Goal: Information Seeking & Learning: Learn about a topic

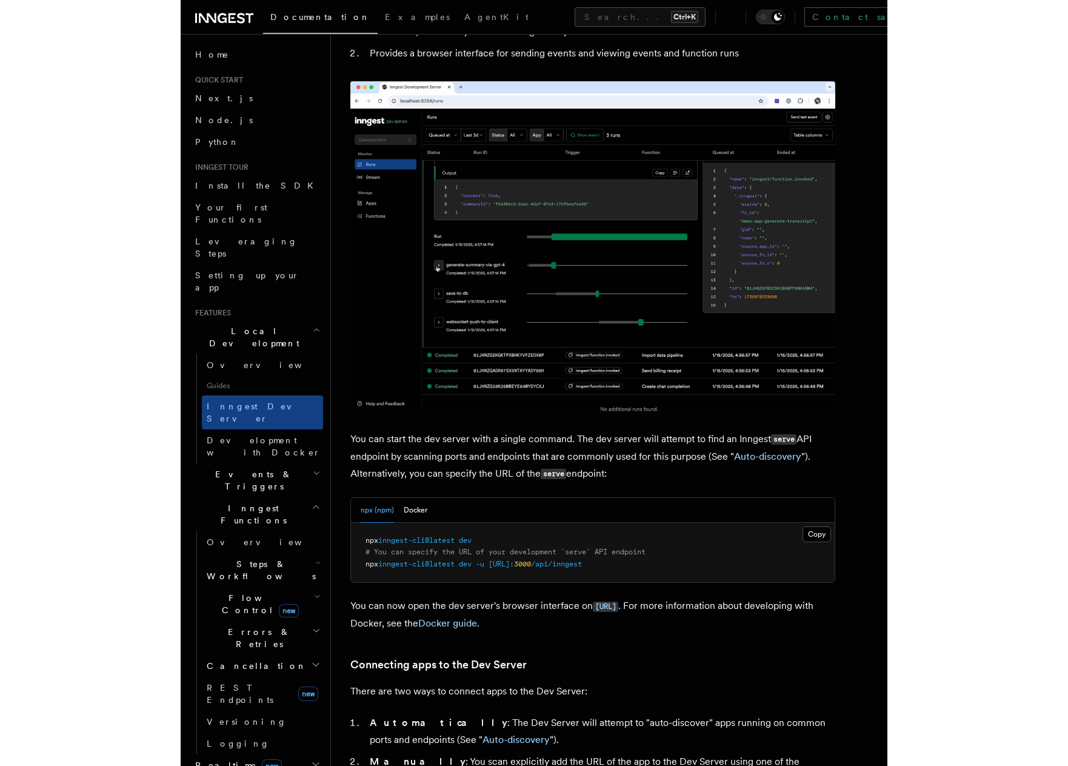
scroll to position [121, 0]
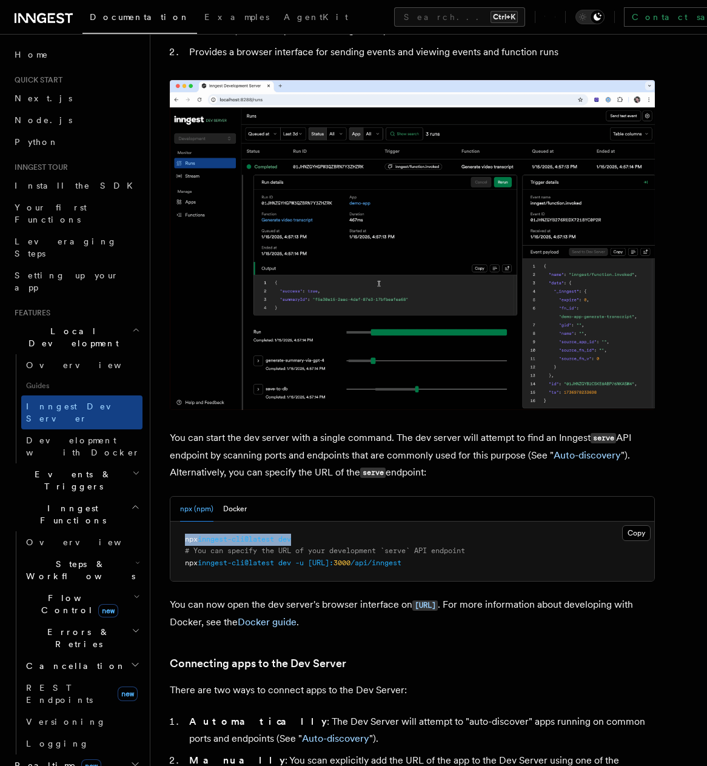
drag, startPoint x: 296, startPoint y: 536, endPoint x: 179, endPoint y: 538, distance: 117.0
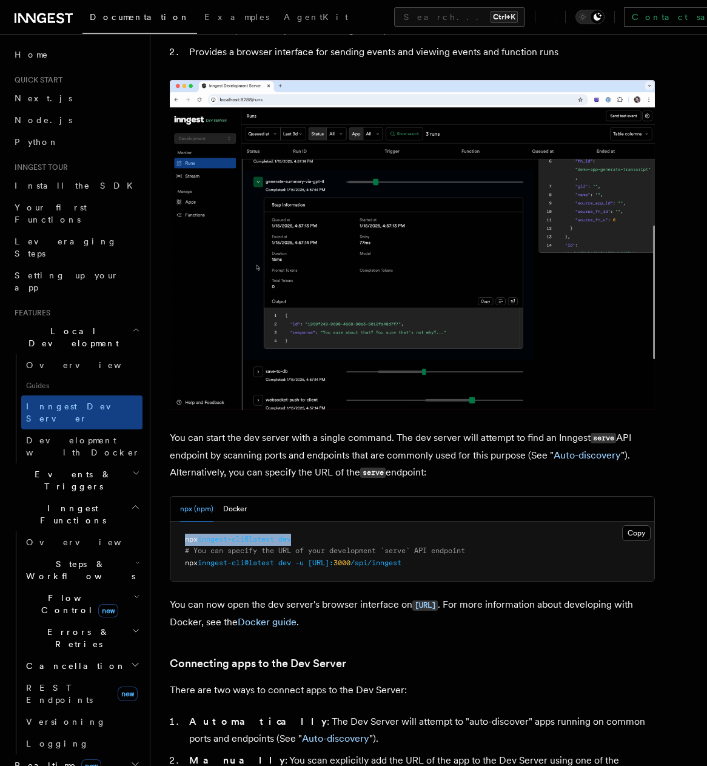
click at [179, 538] on pre "npx inngest-cli@latest dev # You can specify the URL of your development `serve…" at bounding box center [412, 551] width 484 height 60
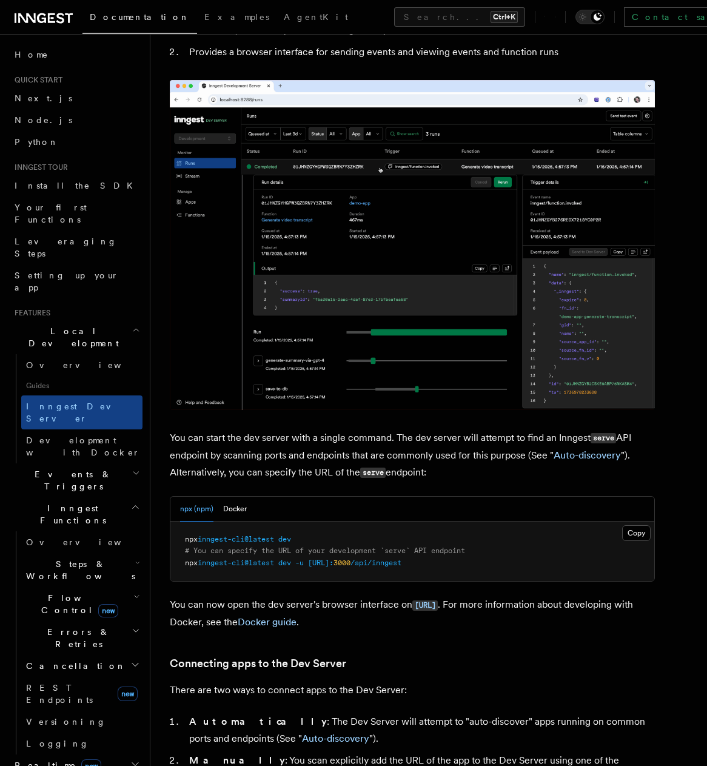
click at [509, 690] on p "There are two ways to connect apps to the Dev Server:" at bounding box center [412, 689] width 485 height 17
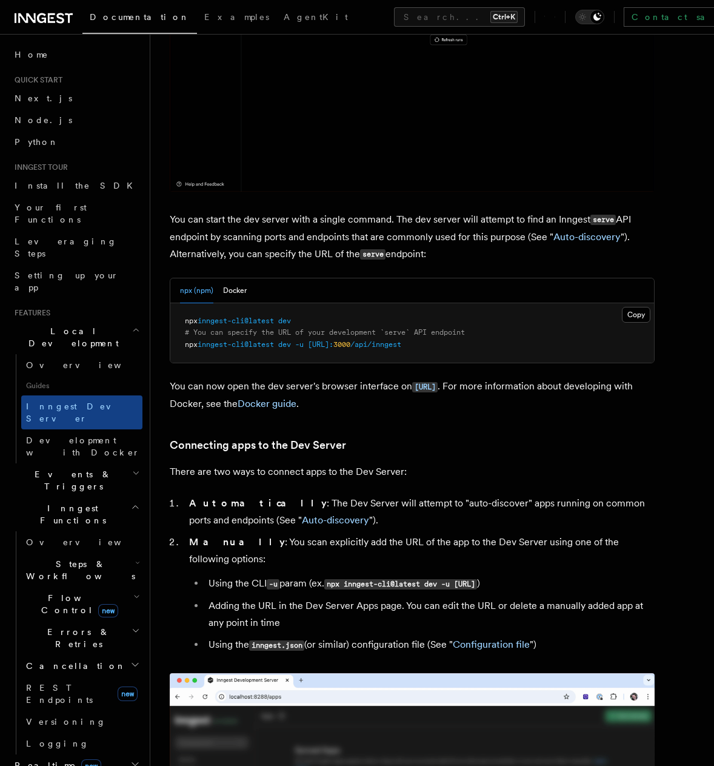
scroll to position [303, 0]
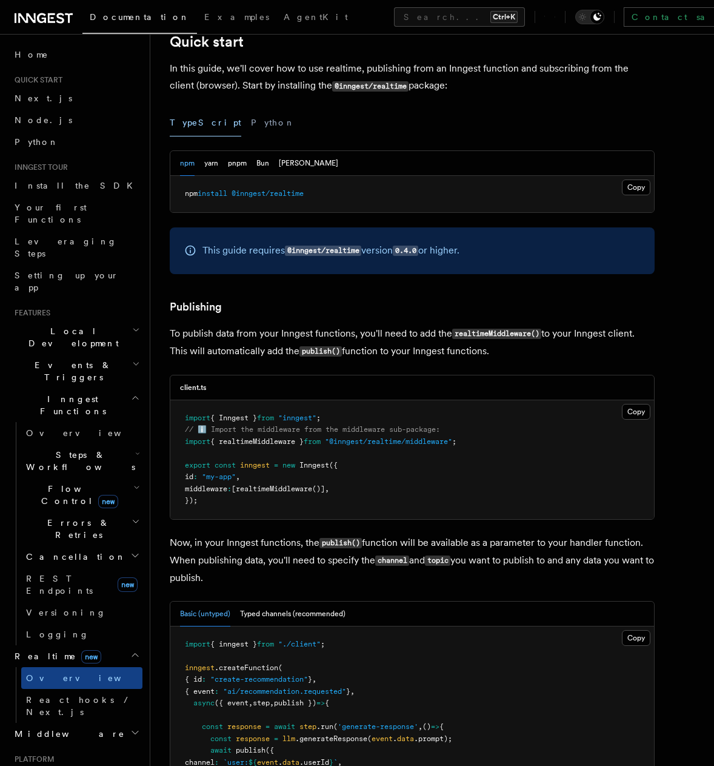
scroll to position [546, 0]
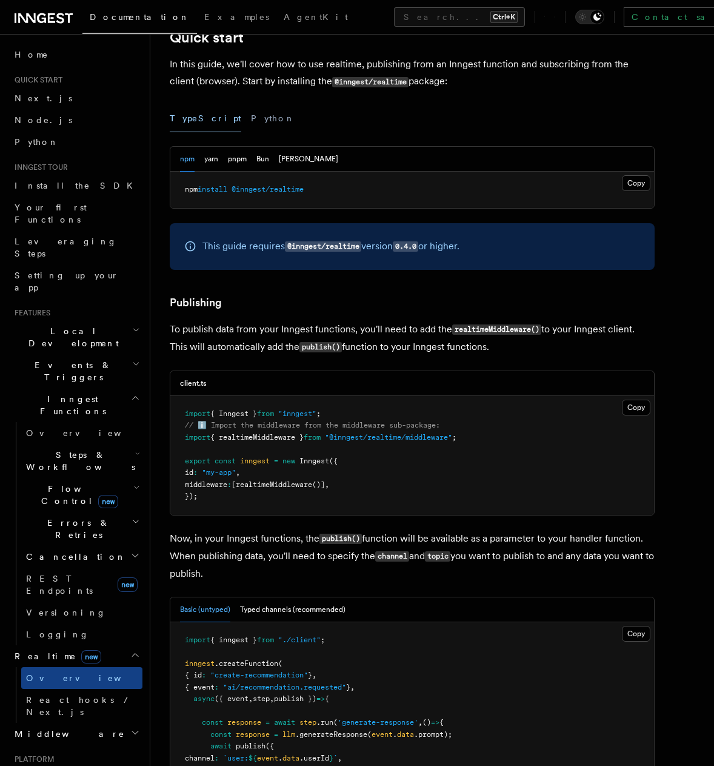
click at [376, 334] on p "To publish data from your Inngest functions, you'll need to add the realtimeMid…" at bounding box center [412, 338] width 485 height 35
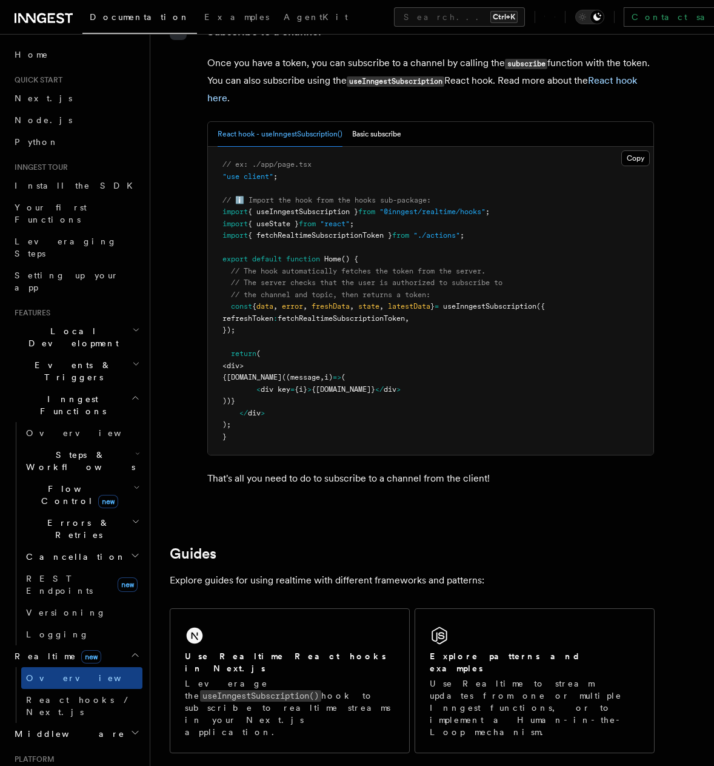
scroll to position [2304, 0]
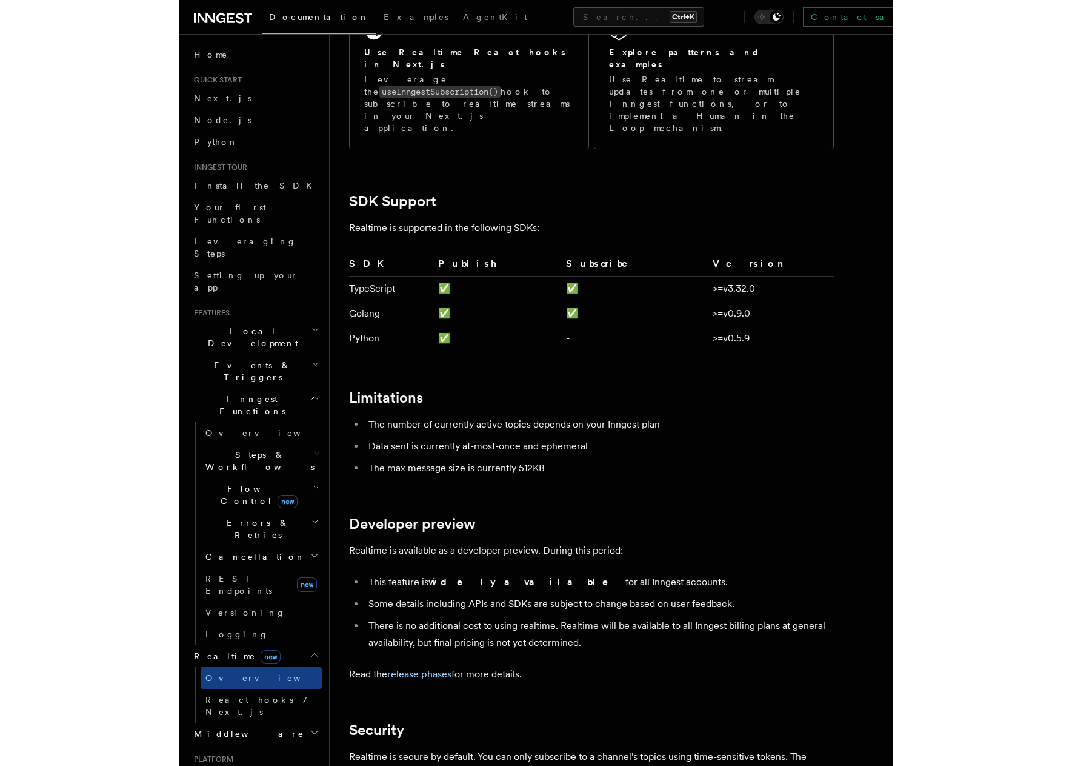
scroll to position [2970, 0]
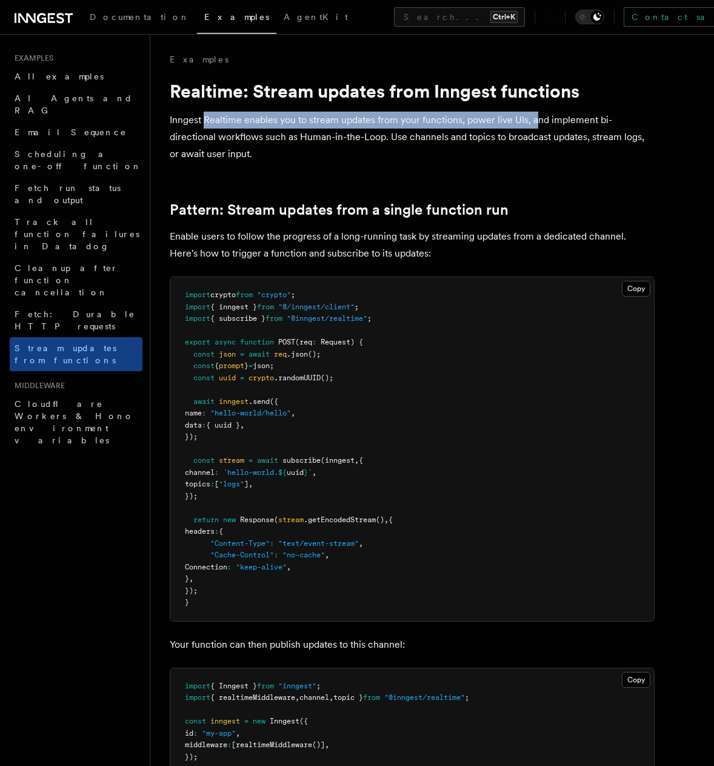
drag, startPoint x: 232, startPoint y: 105, endPoint x: 544, endPoint y: 115, distance: 312.3
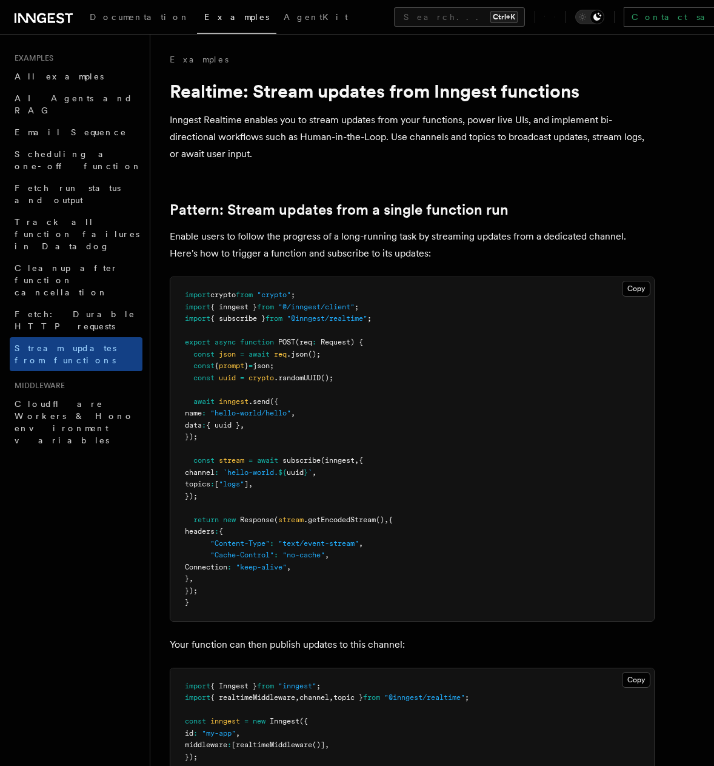
click at [587, 114] on p "Inngest Realtime enables you to stream updates from your functions, power live …" at bounding box center [412, 137] width 485 height 51
drag, startPoint x: 532, startPoint y: 119, endPoint x: 366, endPoint y: 132, distance: 166.6
click at [300, 133] on p "Inngest Realtime enables you to stream updates from your functions, power live …" at bounding box center [412, 137] width 485 height 51
click at [379, 132] on p "Inngest Realtime enables you to stream updates from your functions, power live …" at bounding box center [412, 137] width 485 height 51
drag, startPoint x: 418, startPoint y: 134, endPoint x: 506, endPoint y: 142, distance: 87.6
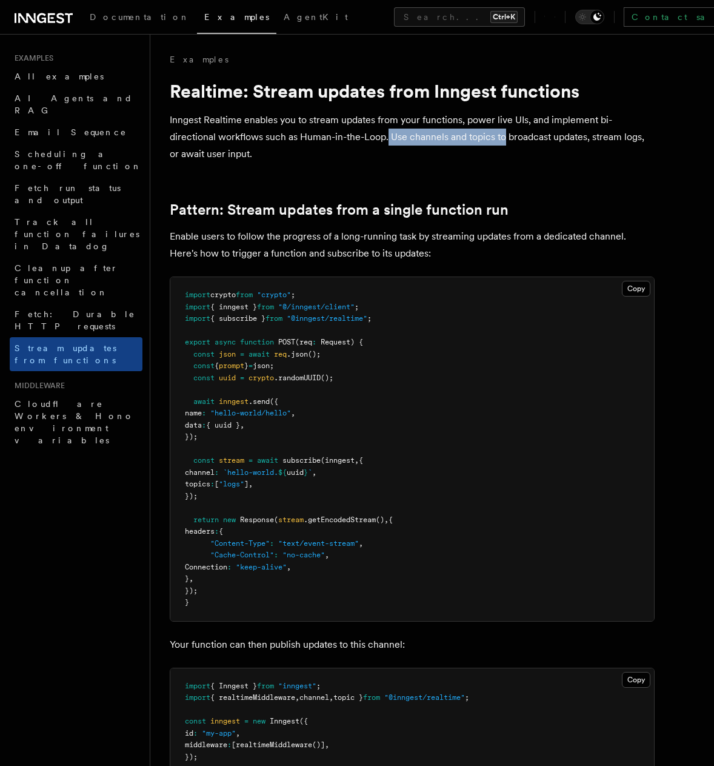
click at [505, 142] on p "Inngest Realtime enables you to stream updates from your functions, power live …" at bounding box center [412, 137] width 485 height 51
click at [506, 142] on p "Inngest Realtime enables you to stream updates from your functions, power live …" at bounding box center [412, 137] width 485 height 51
drag, startPoint x: 401, startPoint y: 132, endPoint x: 452, endPoint y: 152, distance: 55.3
click at [418, 153] on p "Inngest Realtime enables you to stream updates from your functions, power live …" at bounding box center [412, 137] width 485 height 51
click at [461, 150] on p "Inngest Realtime enables you to stream updates from your functions, power live …" at bounding box center [412, 137] width 485 height 51
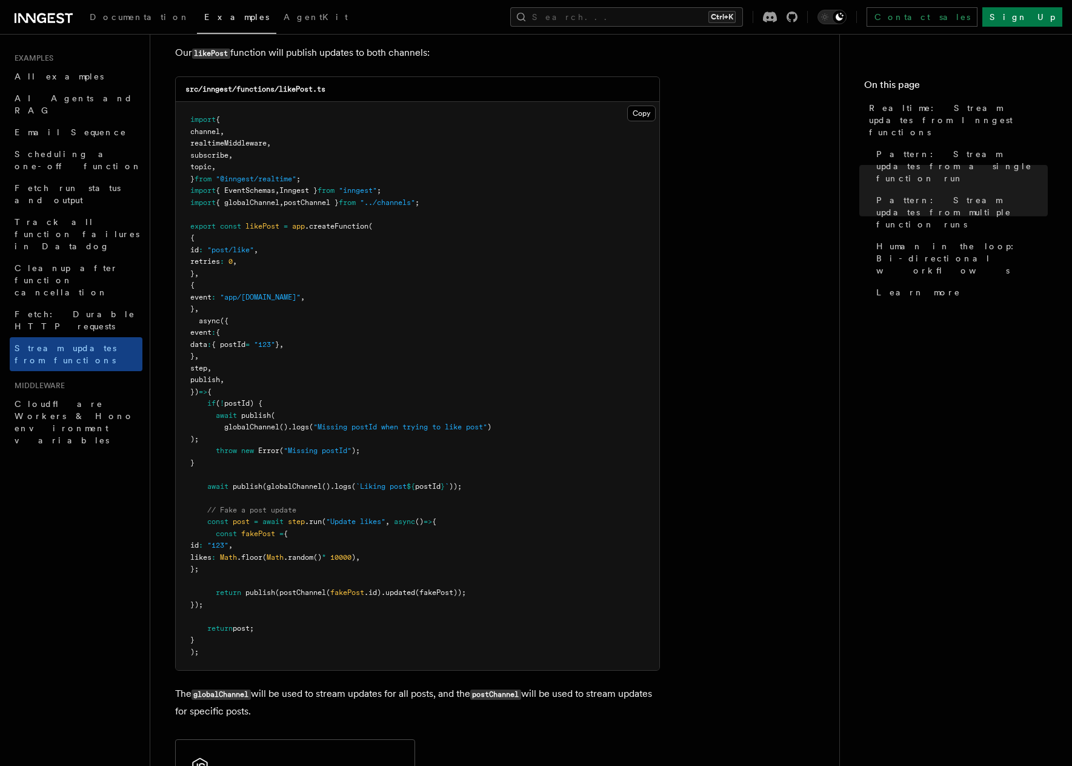
scroll to position [1515, 0]
